Goal: Task Accomplishment & Management: Complete application form

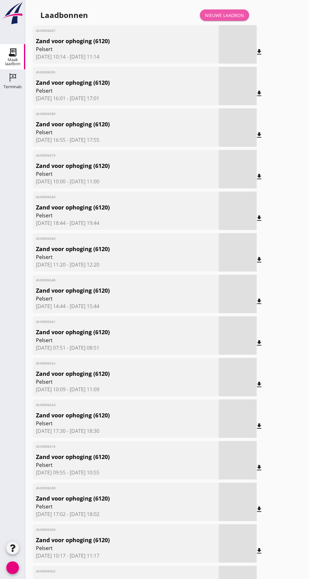
click at [228, 18] on font "Nieuwe laadbon" at bounding box center [224, 15] width 39 height 6
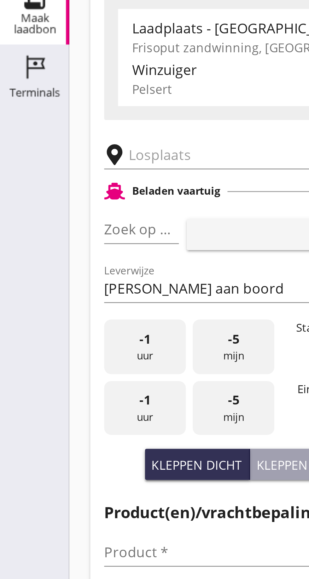
click at [59, 107] on input "text" at bounding box center [101, 109] width 108 height 10
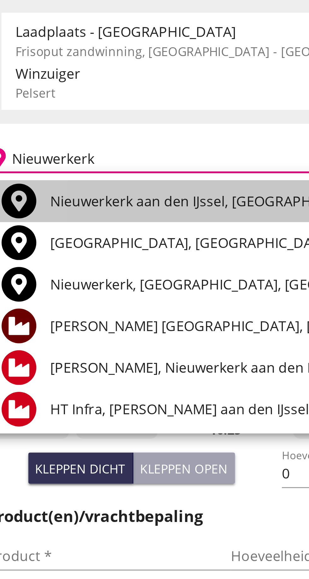
click at [105, 124] on font "Nieuwerkerk aan den IJssel, Zuid-Holland, Nederland" at bounding box center [144, 124] width 168 height 7
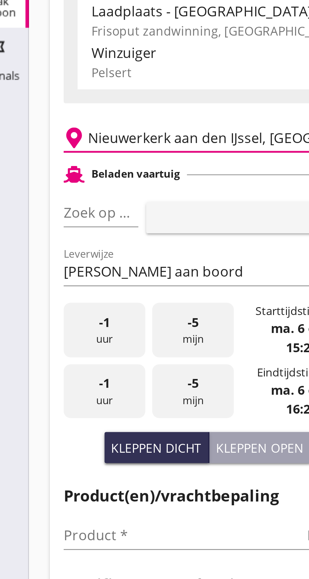
type input "Nieuwerkerk aan den IJssel, South Holland, Netherlands"
click at [58, 135] on font "pijl_drop_down" at bounding box center [61, 137] width 106 height 8
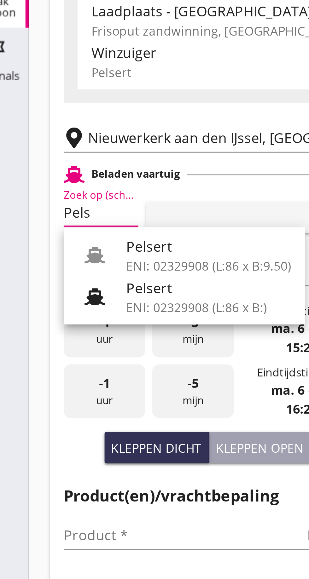
scroll to position [0, 3]
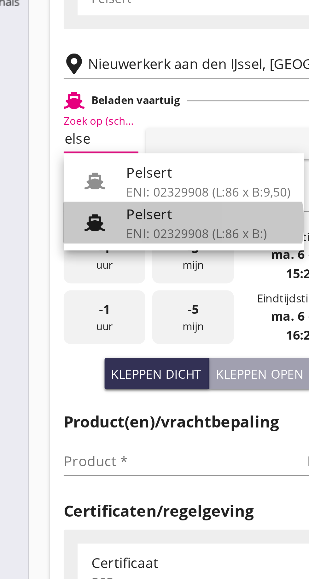
click at [82, 169] on font "ENI: 02329908 (L:86 x B:)" at bounding box center [85, 171] width 51 height 6
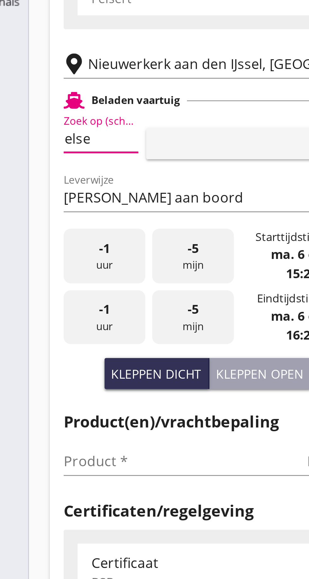
type input "Pelsert"
type input "Martijn de Groot"
type input "1087"
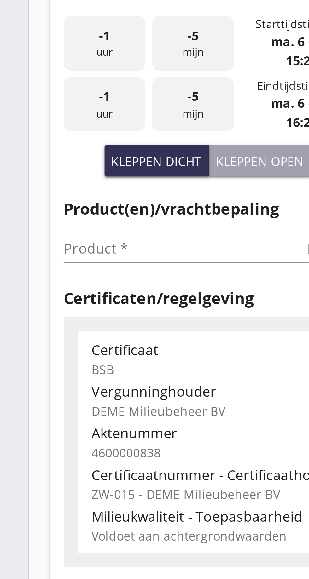
type input "Pelsert"
click at [53, 251] on input "Product *" at bounding box center [77, 253] width 79 height 10
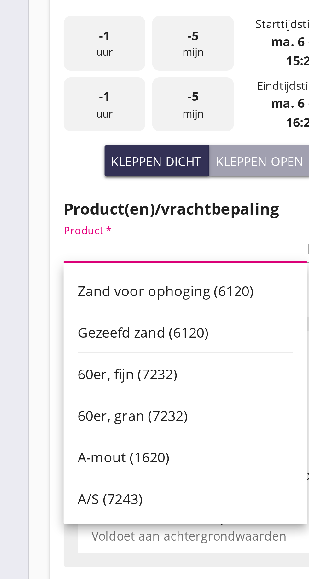
scroll to position [0, 0]
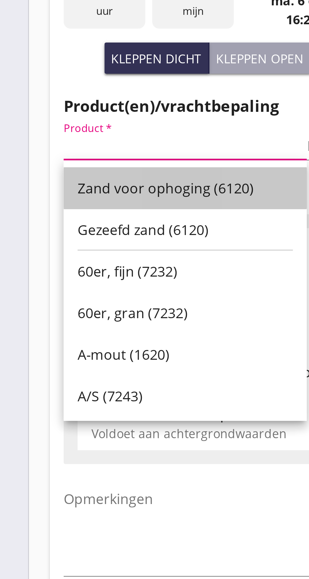
click at [84, 270] on font "Zand voor ophoging (6120)" at bounding box center [75, 268] width 64 height 7
type input "Zand voor ophoging (6120)"
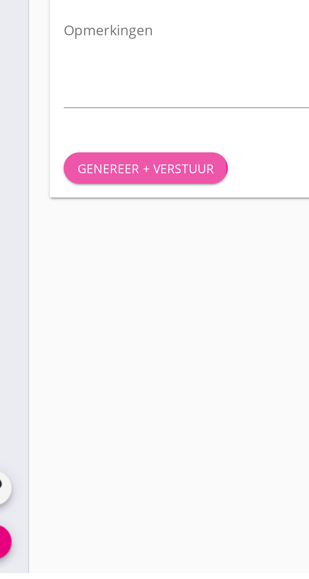
click at [78, 433] on font "Genereer + verstuur" at bounding box center [67, 432] width 49 height 6
